Goal: Obtain resource: Download file/media

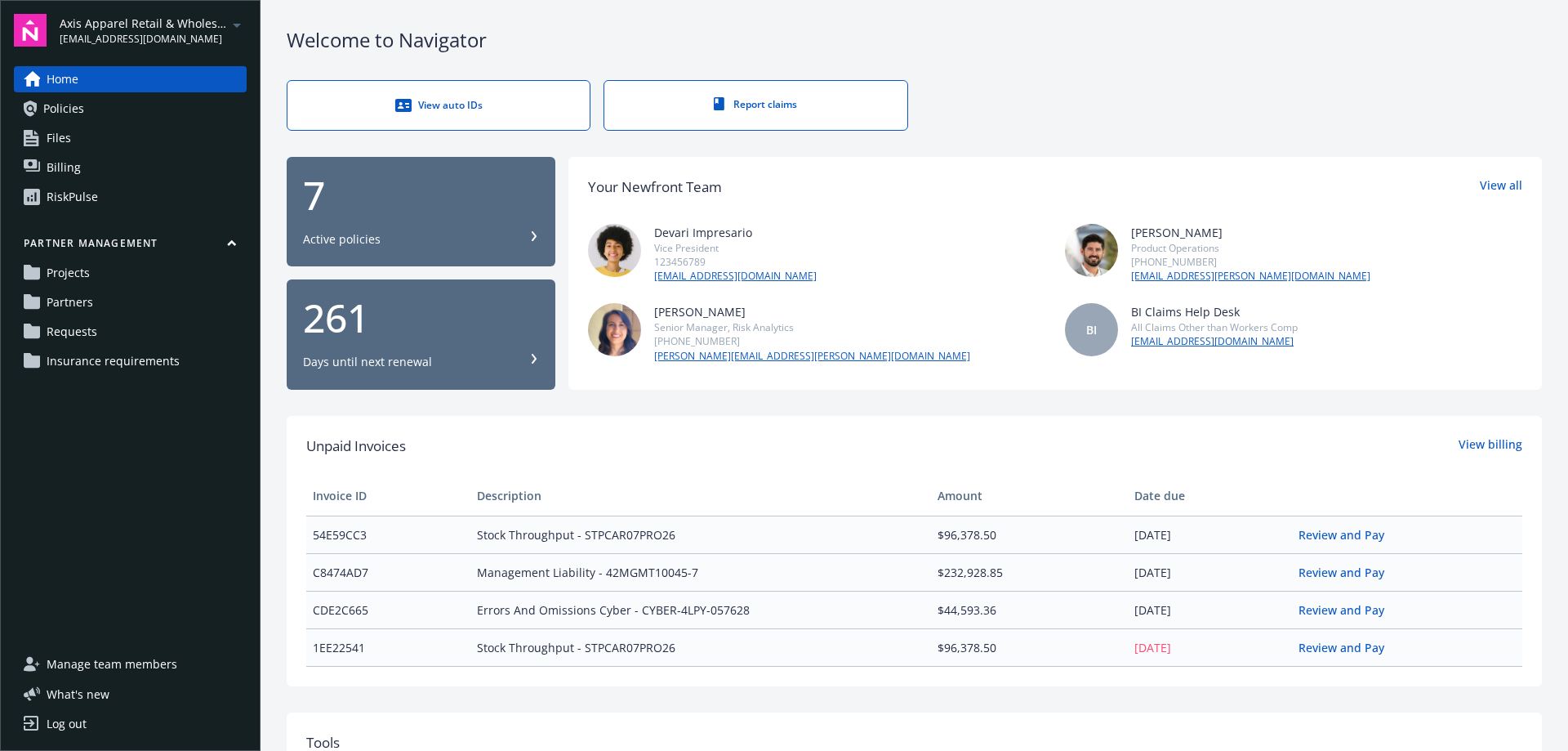
click at [239, 21] on icon "arrowDropDown" at bounding box center [237, 25] width 20 height 20
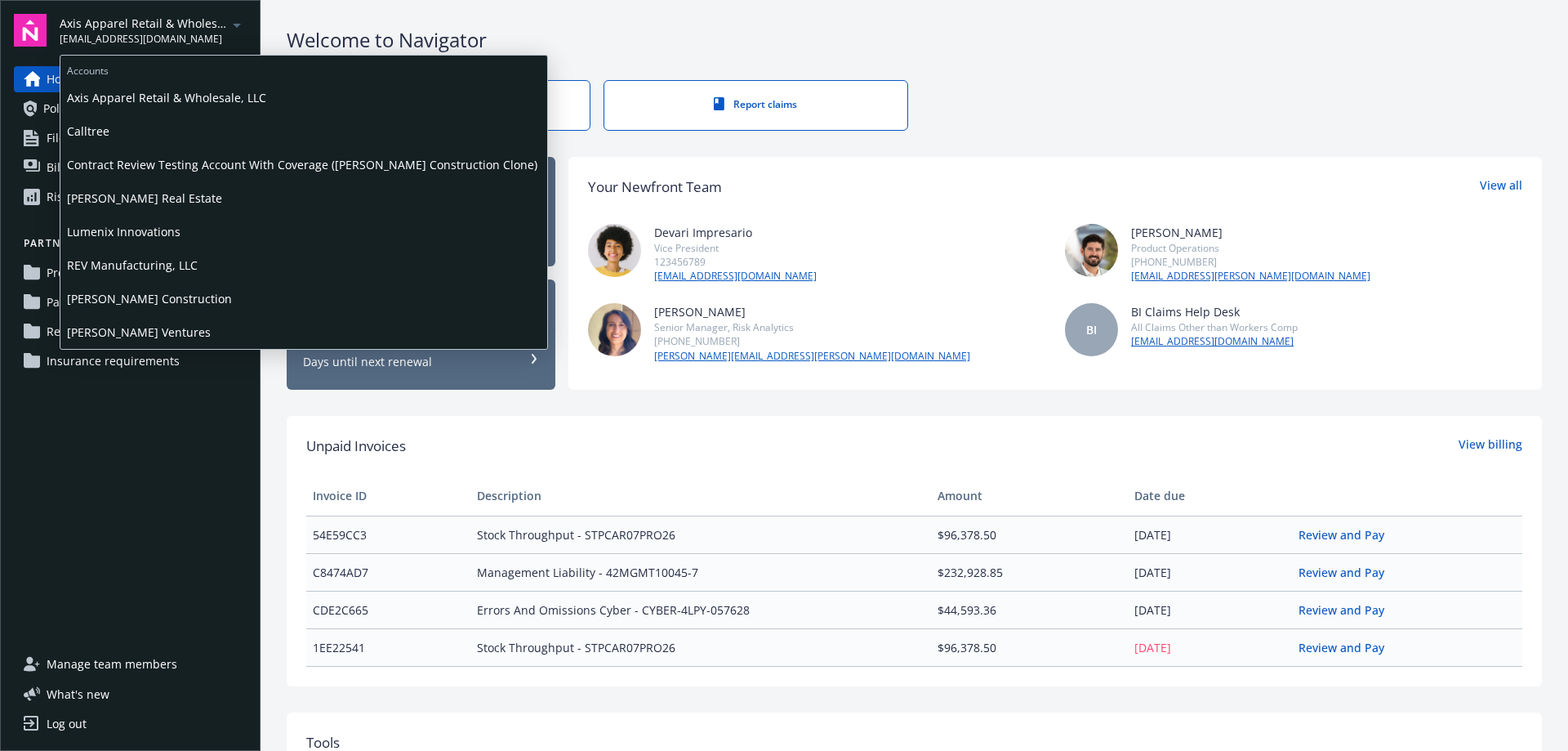
click at [170, 235] on span "Lumenix Innovations" at bounding box center [303, 232] width 473 height 34
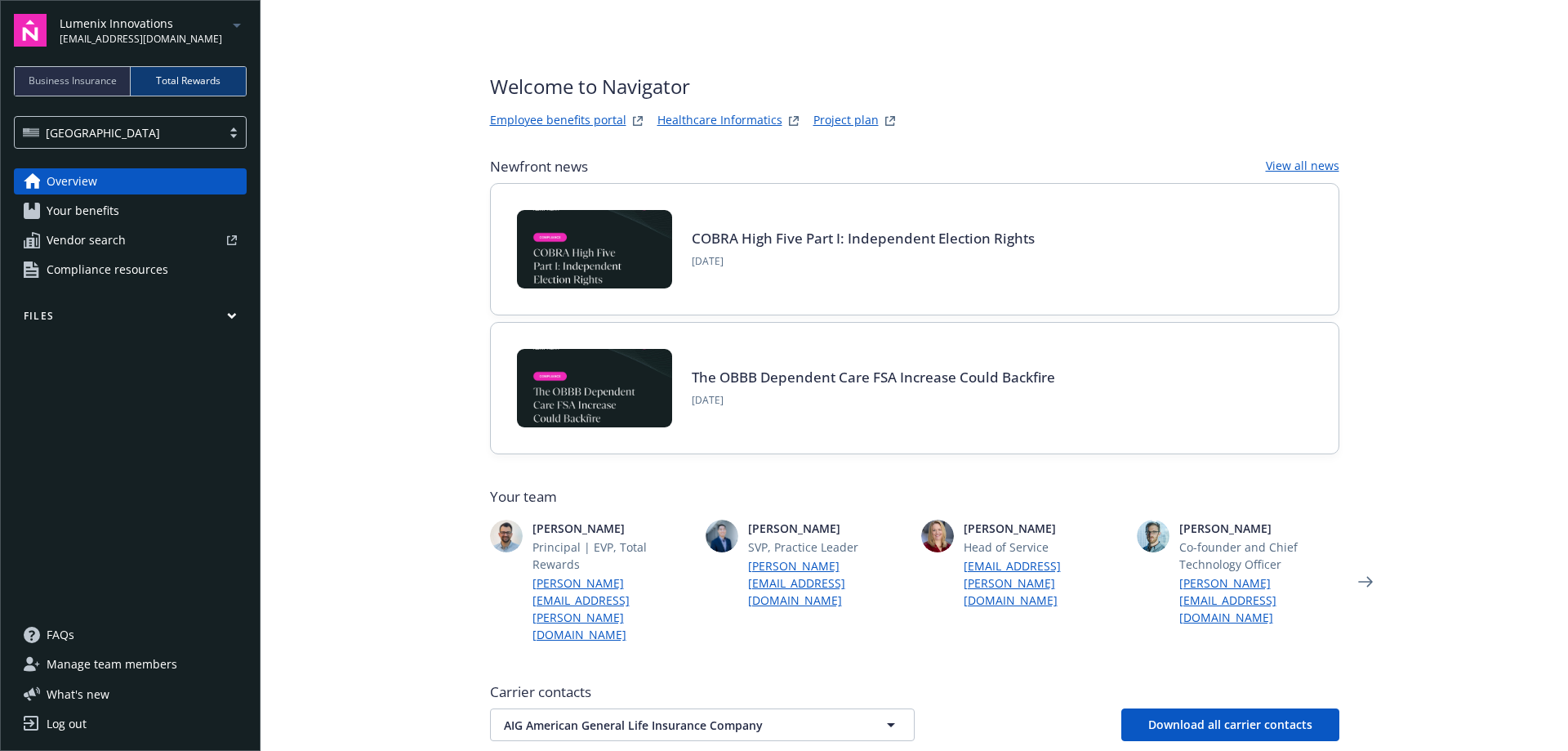
click at [239, 27] on icon "arrowDropDown" at bounding box center [237, 25] width 20 height 20
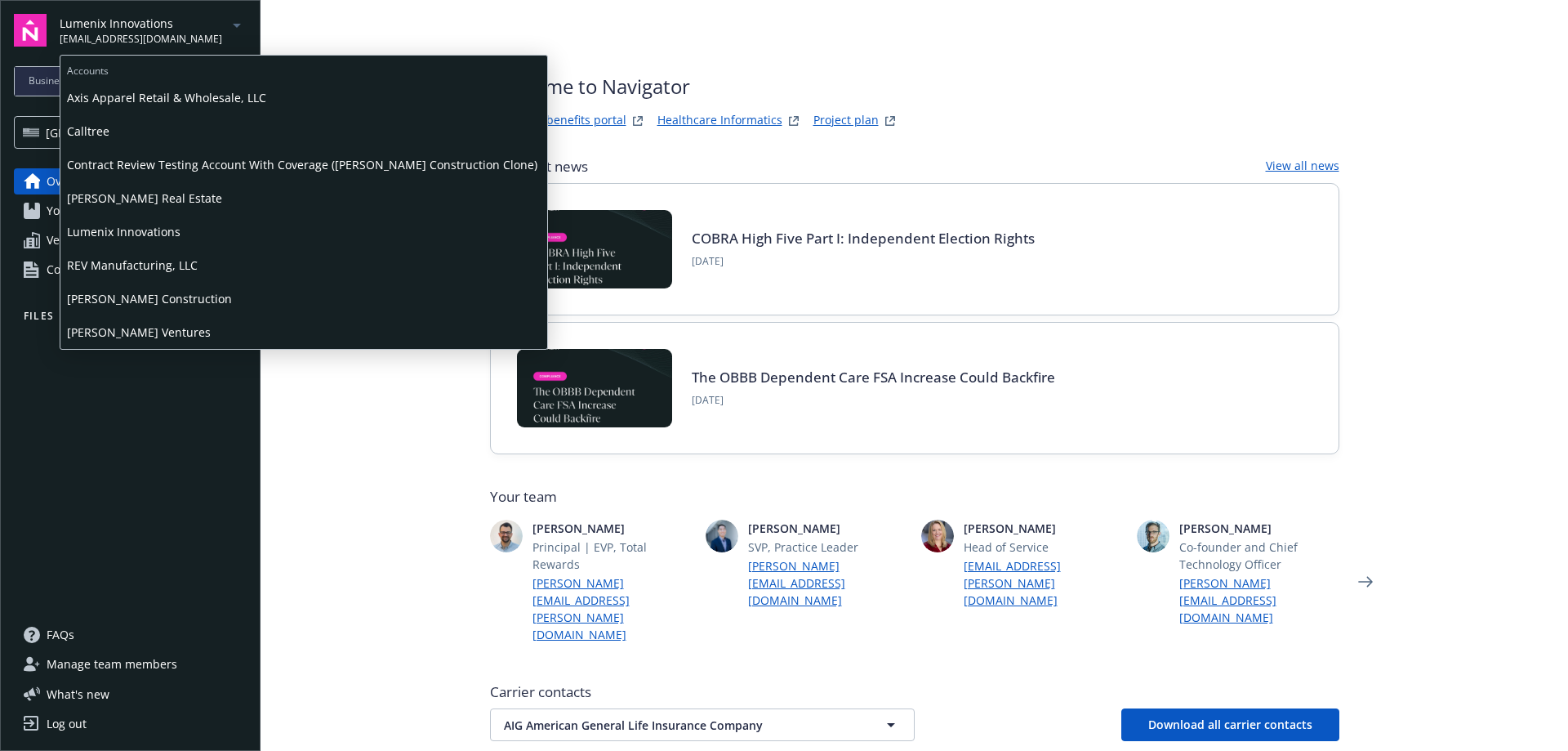
click at [163, 293] on span "Staub-Eckert Construction" at bounding box center [303, 299] width 473 height 34
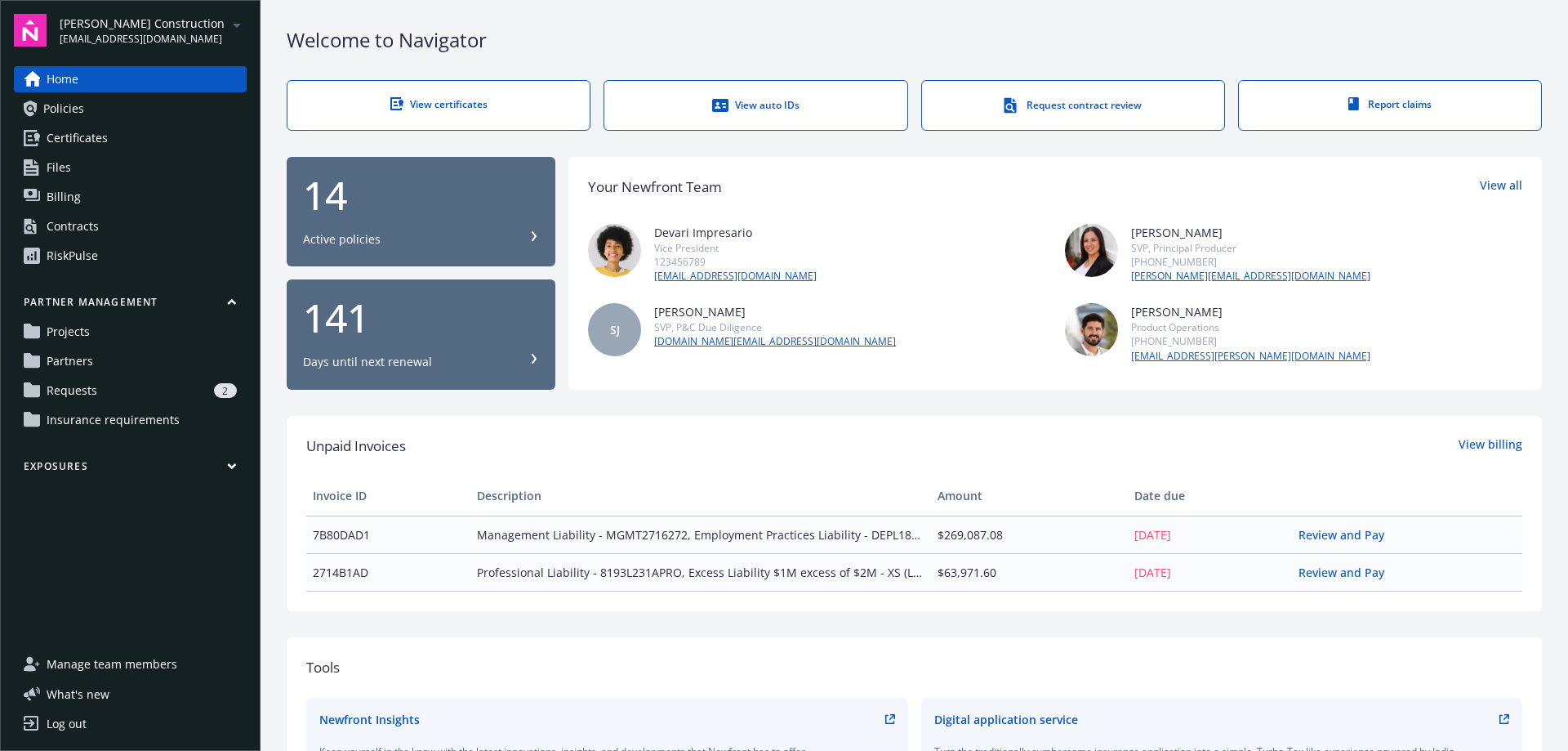
click at [79, 111] on span "Policies" at bounding box center [64, 108] width 41 height 26
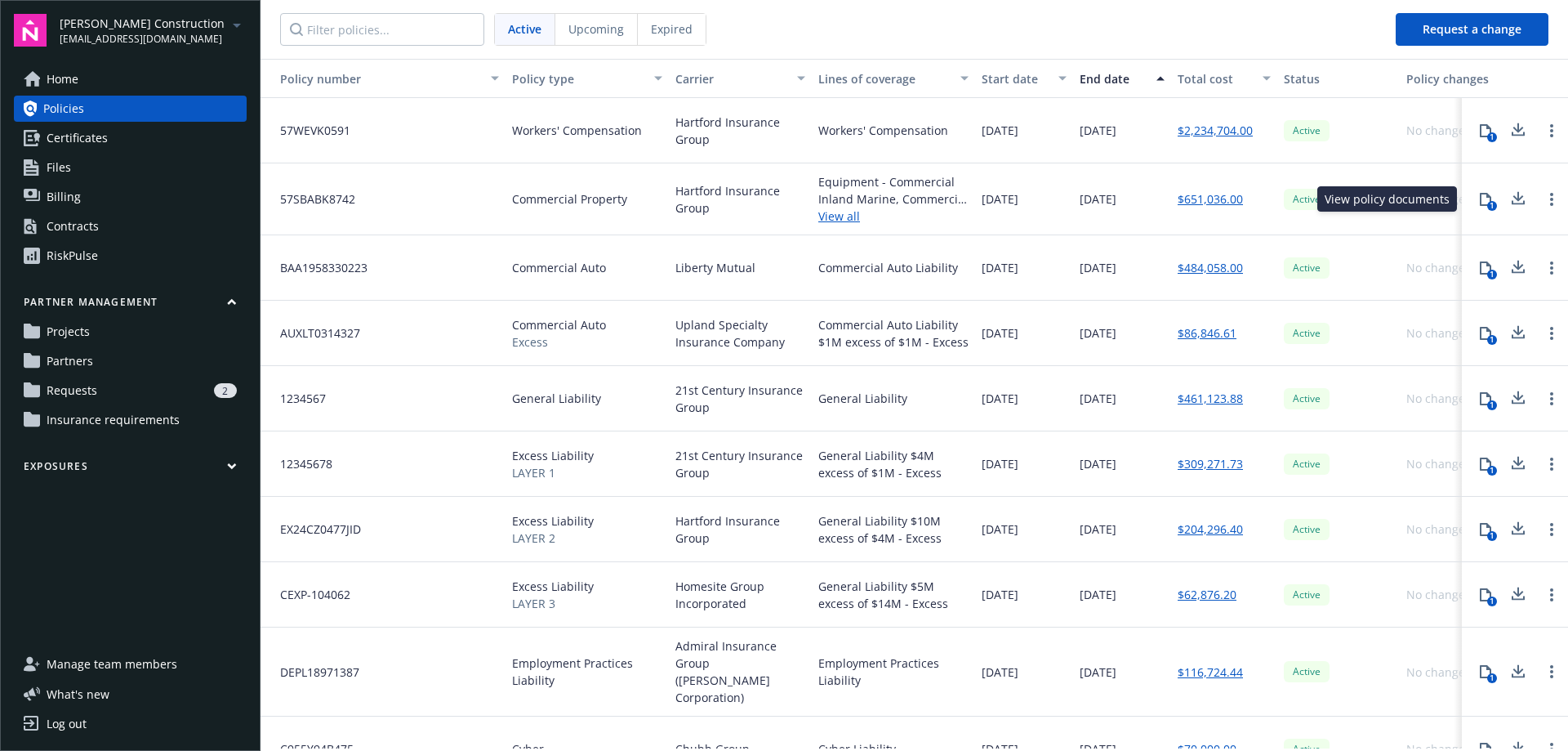
click at [1480, 196] on icon at bounding box center [1485, 199] width 12 height 13
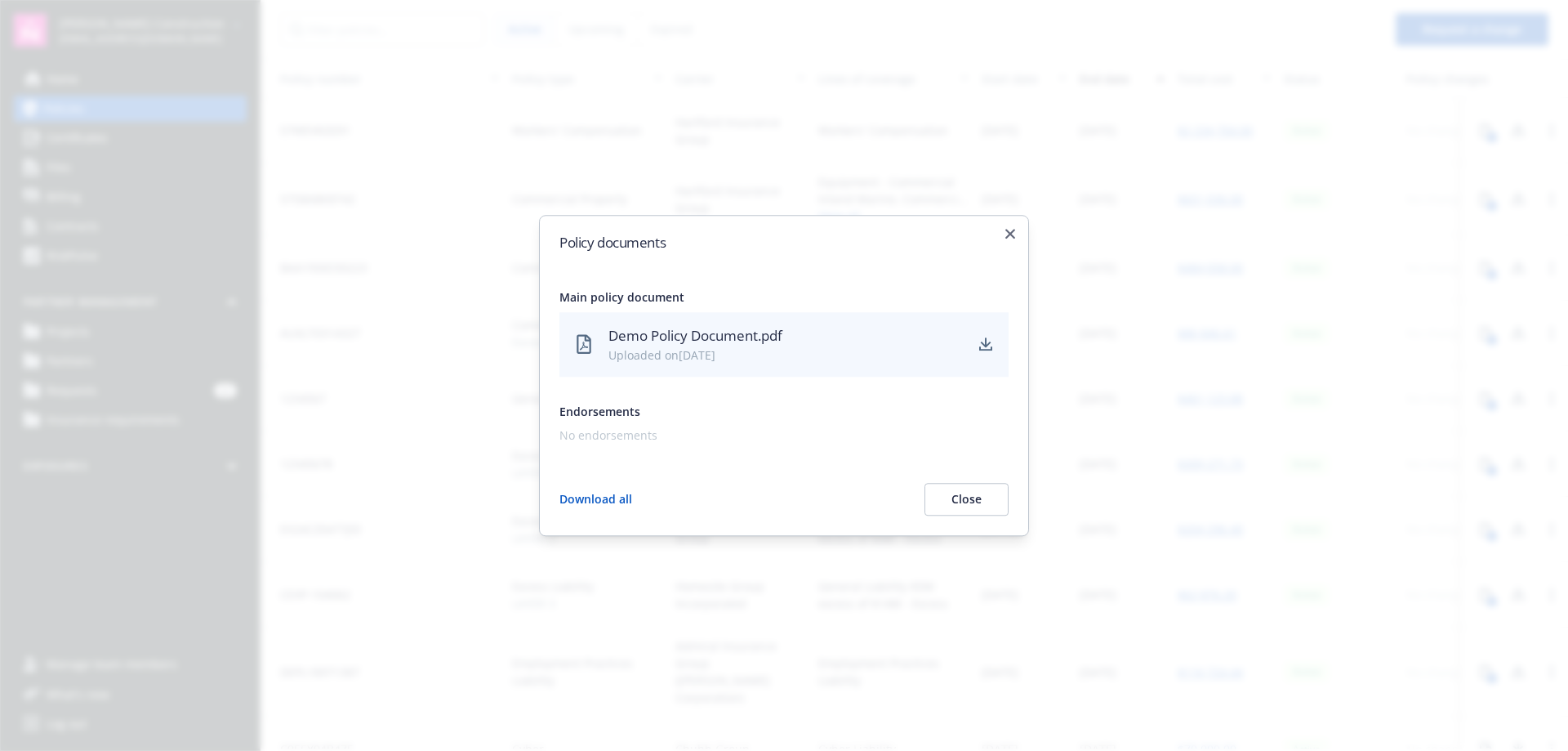
click at [743, 347] on div "Uploaded on 11/22/2024" at bounding box center [785, 354] width 355 height 17
click at [706, 335] on div "Demo Policy Document.pdf" at bounding box center [785, 336] width 355 height 21
drag, startPoint x: 706, startPoint y: 335, endPoint x: 672, endPoint y: 328, distance: 34.7
click at [706, 334] on div "Demo Policy Document.pdf" at bounding box center [785, 336] width 355 height 21
click at [672, 328] on div "Demo Policy Document.pdf" at bounding box center [785, 336] width 355 height 21
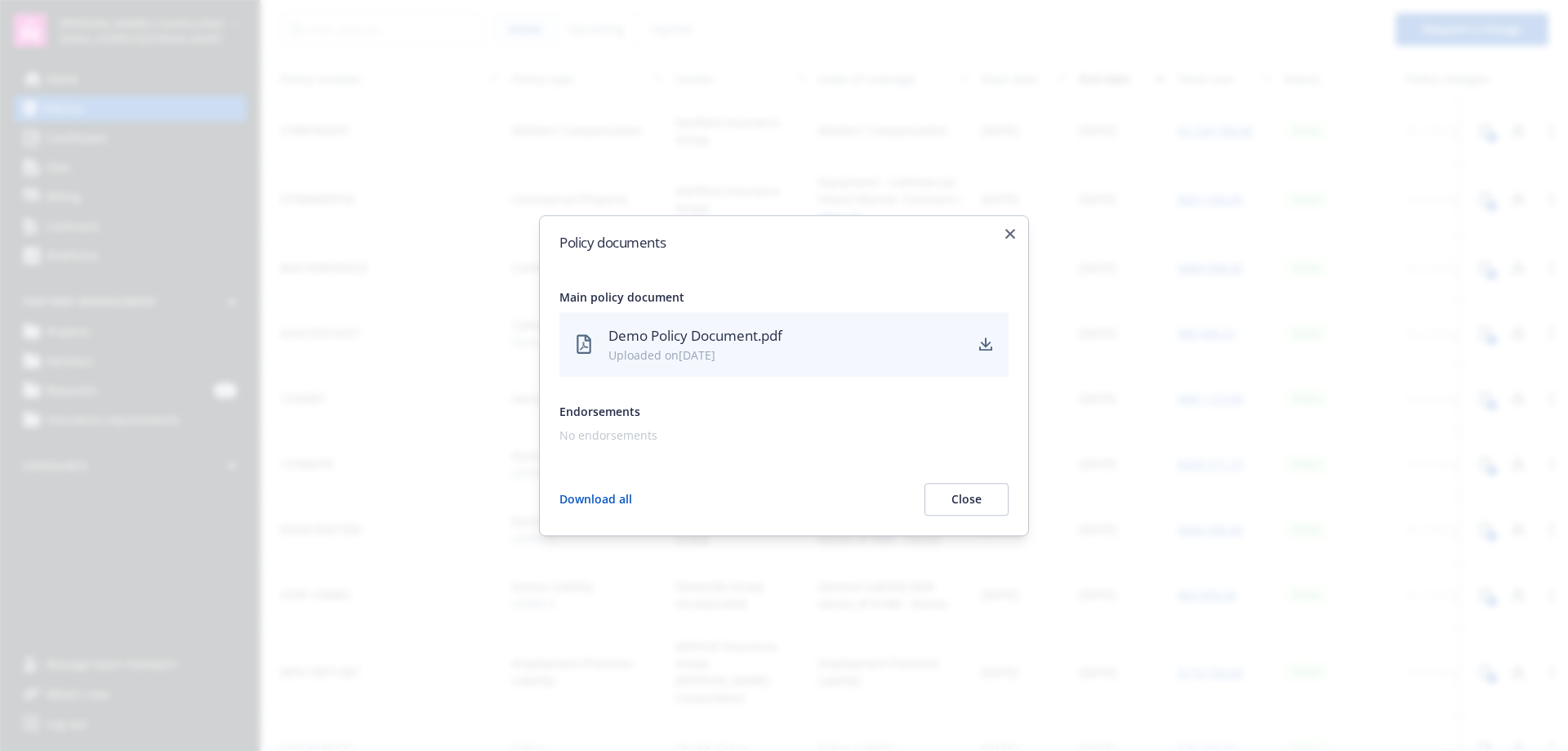
click at [614, 335] on div "Demo Policy Document.pdf" at bounding box center [785, 336] width 355 height 21
click at [984, 343] on icon "download" at bounding box center [985, 344] width 13 height 13
